Goal: Check status: Check status

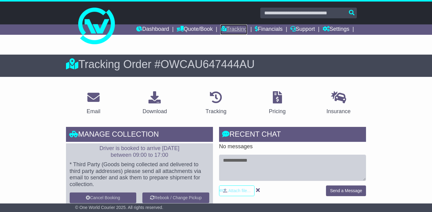
click at [226, 29] on link "Tracking" at bounding box center [233, 29] width 27 height 10
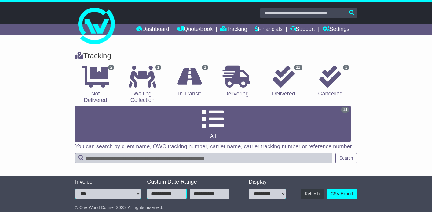
click at [236, 153] on input "text" at bounding box center [203, 158] width 257 height 11
type input "****"
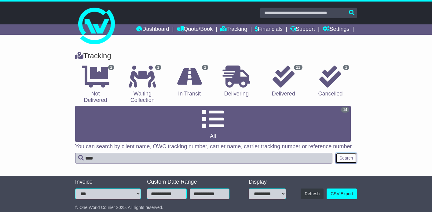
click at [348, 153] on button "Search" at bounding box center [345, 158] width 21 height 11
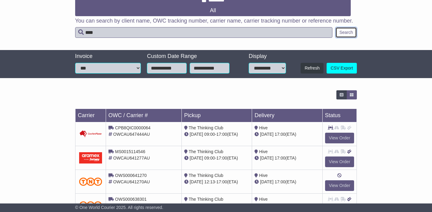
scroll to position [141, 0]
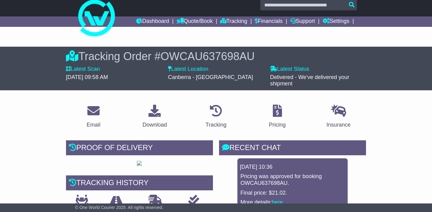
scroll to position [5, 0]
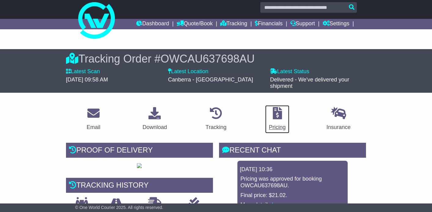
click at [275, 112] on icon at bounding box center [277, 113] width 9 height 12
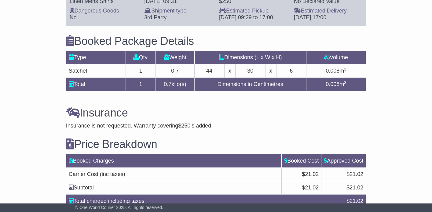
scroll to position [572, 0]
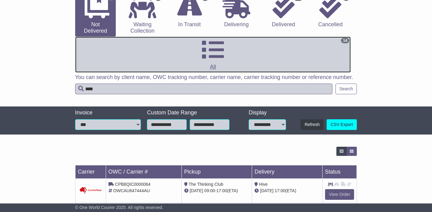
click at [224, 39] on icon at bounding box center [213, 50] width 22 height 22
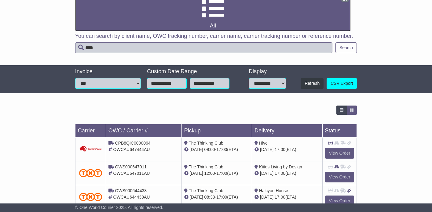
scroll to position [103, 0]
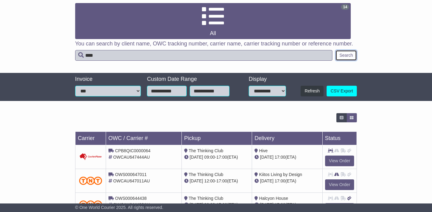
click at [348, 50] on button "Search" at bounding box center [345, 55] width 21 height 11
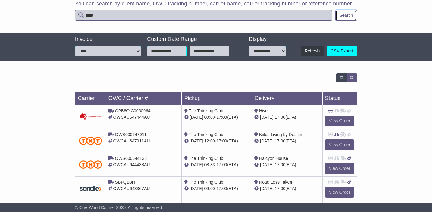
scroll to position [85, 0]
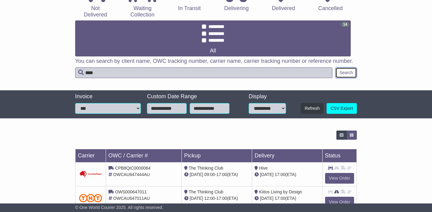
click at [347, 67] on button "Search" at bounding box center [345, 72] width 21 height 11
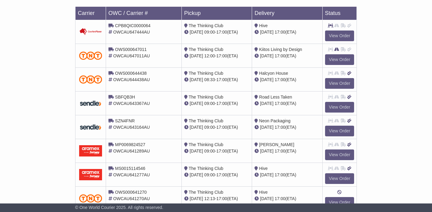
scroll to position [239, 0]
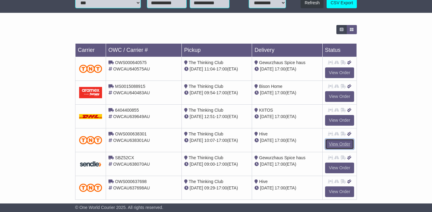
click at [336, 139] on link "View Order" at bounding box center [339, 144] width 29 height 11
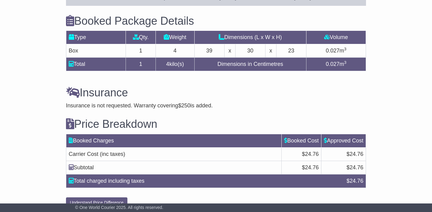
scroll to position [565, 0]
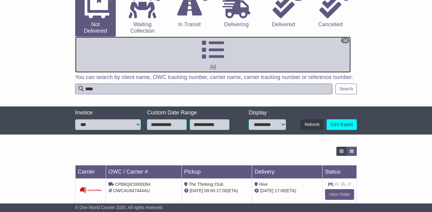
click at [224, 39] on icon at bounding box center [213, 50] width 22 height 22
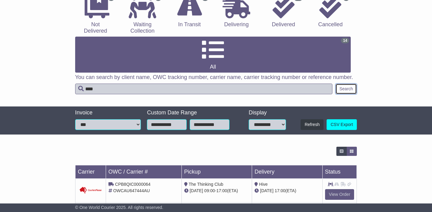
click at [347, 84] on button "Search" at bounding box center [345, 89] width 21 height 11
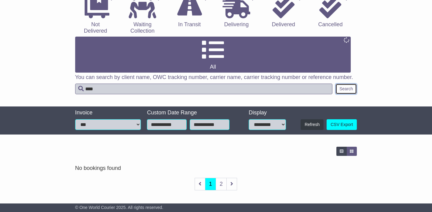
scroll to position [69, 0]
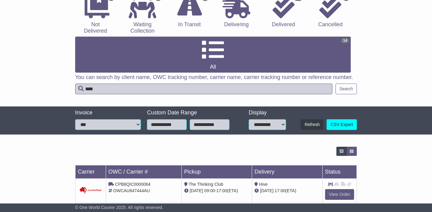
click at [266, 84] on input "****" at bounding box center [203, 89] width 257 height 11
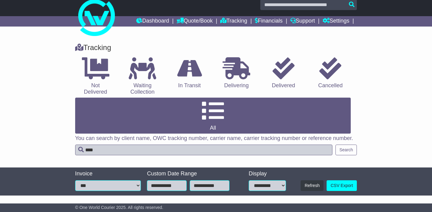
type input "****"
click at [345, 145] on button "Search" at bounding box center [345, 150] width 21 height 11
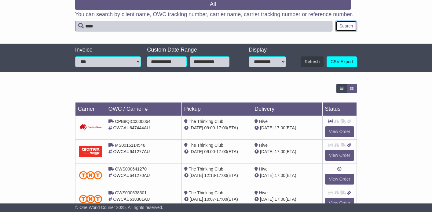
scroll to position [141, 0]
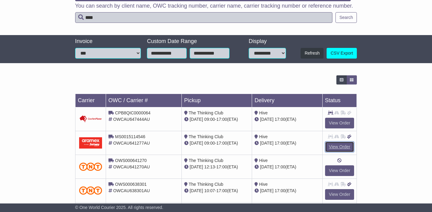
click at [342, 142] on link "View Order" at bounding box center [339, 147] width 29 height 11
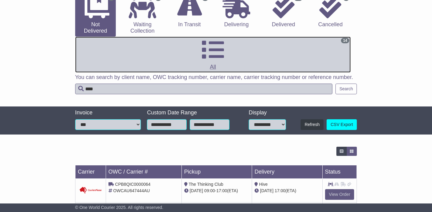
click at [224, 39] on icon at bounding box center [213, 50] width 22 height 22
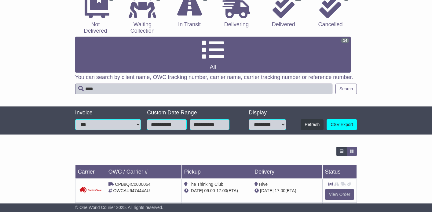
click at [317, 84] on input "****" at bounding box center [203, 89] width 257 height 11
click at [345, 84] on button "Search" at bounding box center [345, 89] width 21 height 11
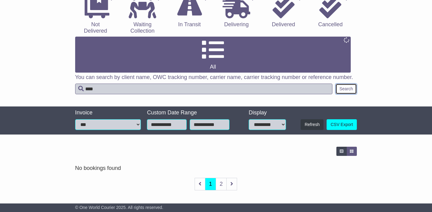
scroll to position [69, 0]
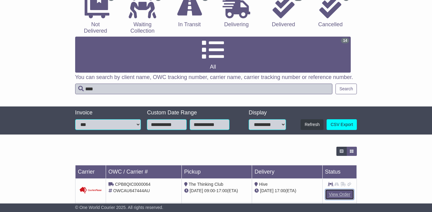
click at [338, 189] on link "View Order" at bounding box center [339, 194] width 29 height 11
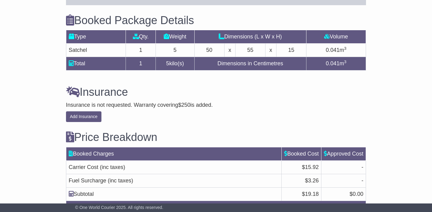
scroll to position [637, 0]
